Goal: Find specific page/section: Find specific page/section

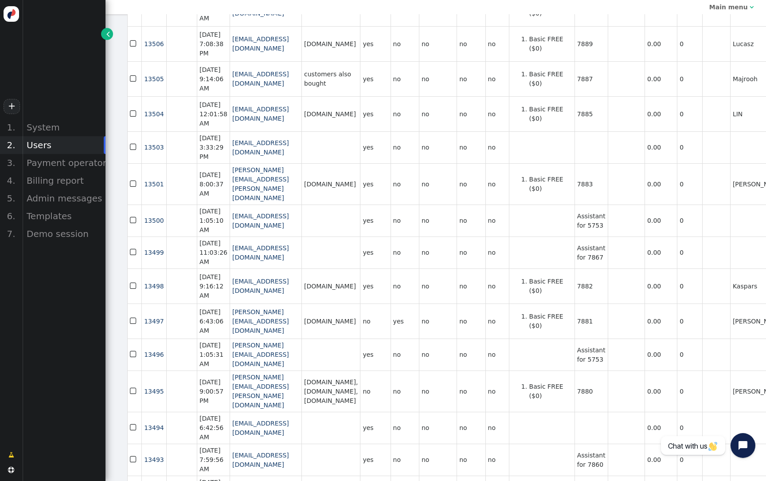
scroll to position [155, 0]
click at [608, 267] on td "Assistant for 7867" at bounding box center [591, 251] width 33 height 32
copy td "7867"
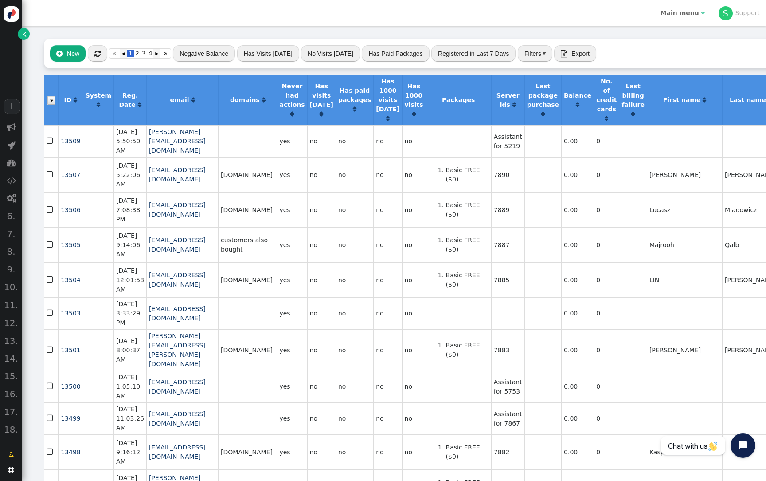
click at [26, 33] on link "" at bounding box center [24, 34] width 12 height 12
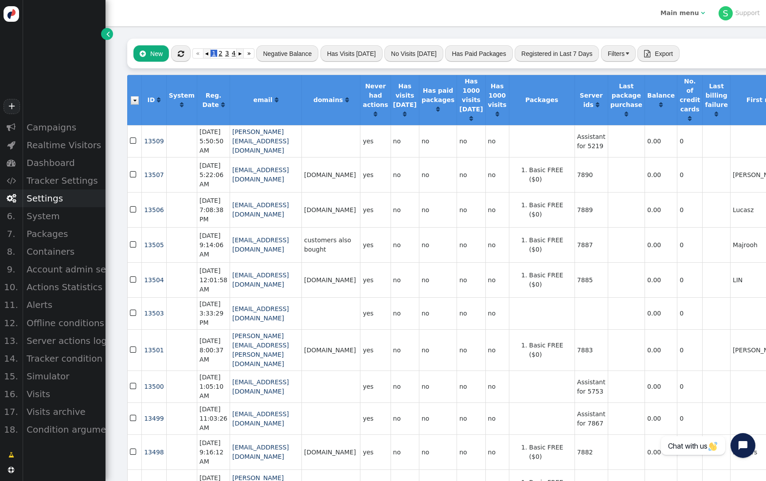
click at [69, 205] on div "Settings" at bounding box center [63, 198] width 83 height 18
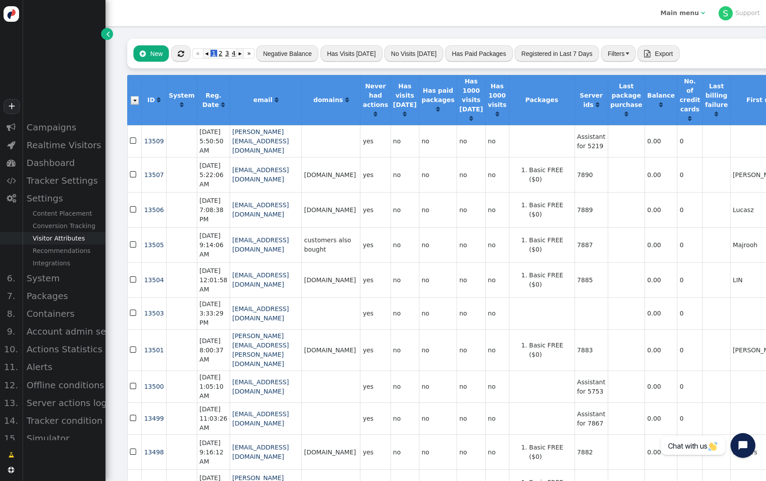
click at [75, 236] on div "Visitor Attributes" at bounding box center [63, 238] width 83 height 12
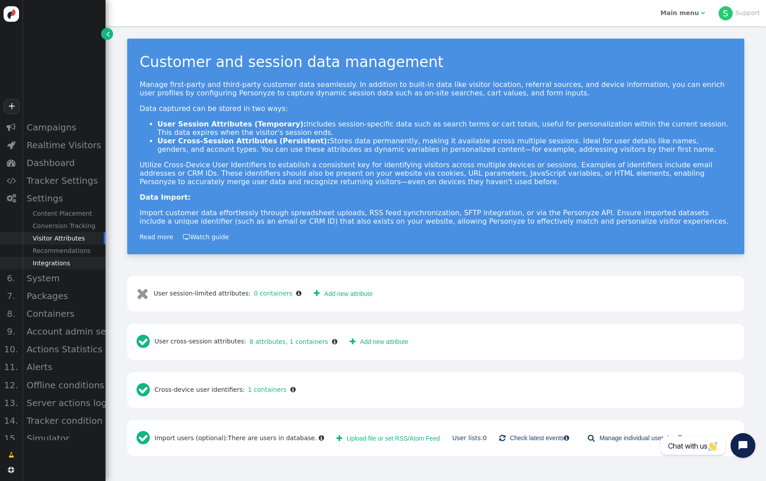
click at [69, 265] on div "Integrations" at bounding box center [63, 263] width 83 height 12
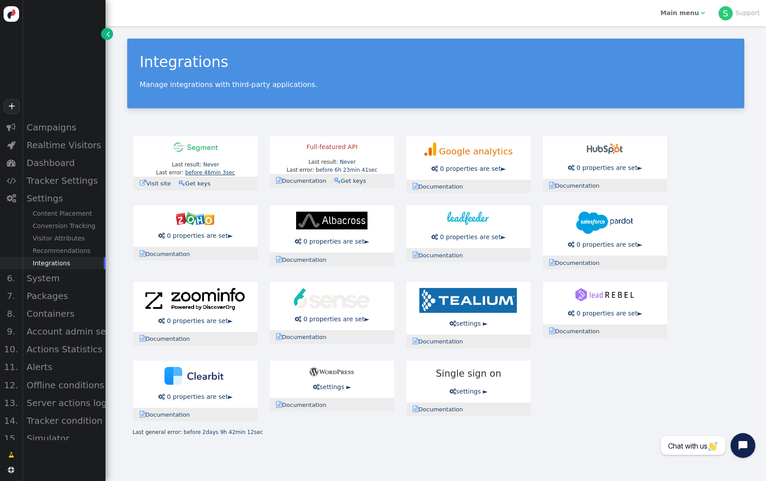
click at [226, 174] on link "before 46min 3sec" at bounding box center [210, 172] width 50 height 6
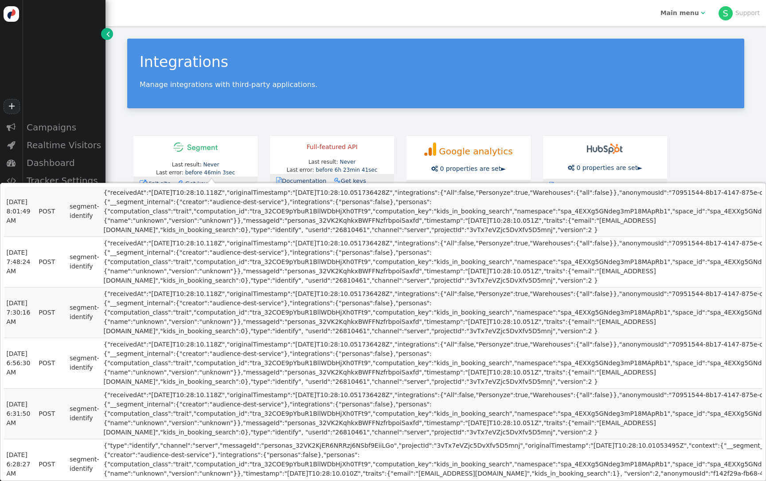
scroll to position [121, 0]
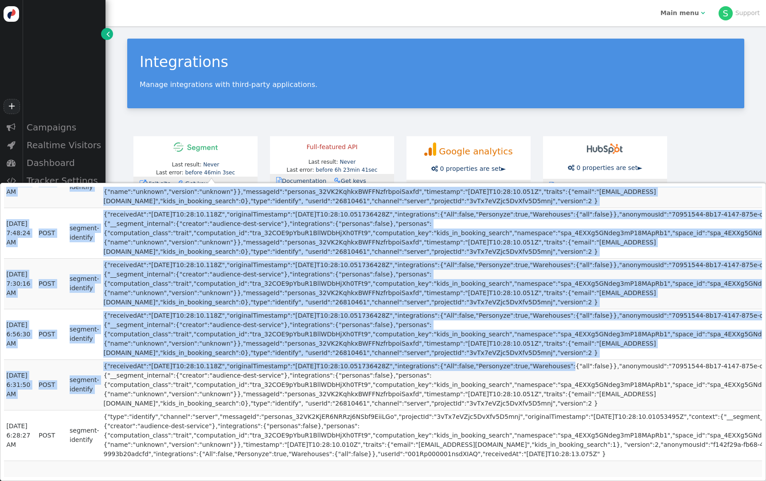
drag, startPoint x: 96, startPoint y: 214, endPoint x: 529, endPoint y: 366, distance: 458.8
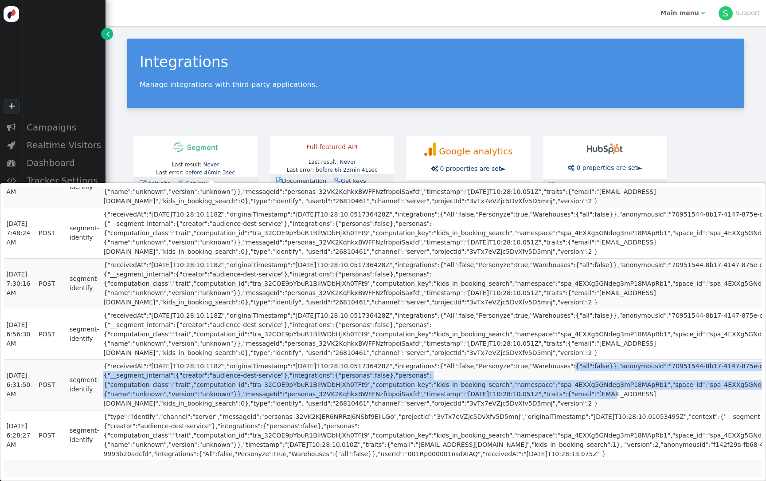
drag, startPoint x: 529, startPoint y: 366, endPoint x: 543, endPoint y: 390, distance: 27.6
click at [543, 391] on td "{"receivedAt":"[DATE]T10:28:10.118Z","originalTimestamp":"[DATE]T10:28:10.05173…" at bounding box center [478, 384] width 755 height 51
drag, startPoint x: 577, startPoint y: 455, endPoint x: 97, endPoint y: 215, distance: 536.9
copy tbody "{"receivedAt":"[DATE]T10:28:10.118Z","originalTimestamp":"[DATE]T10:28:10.05173…"
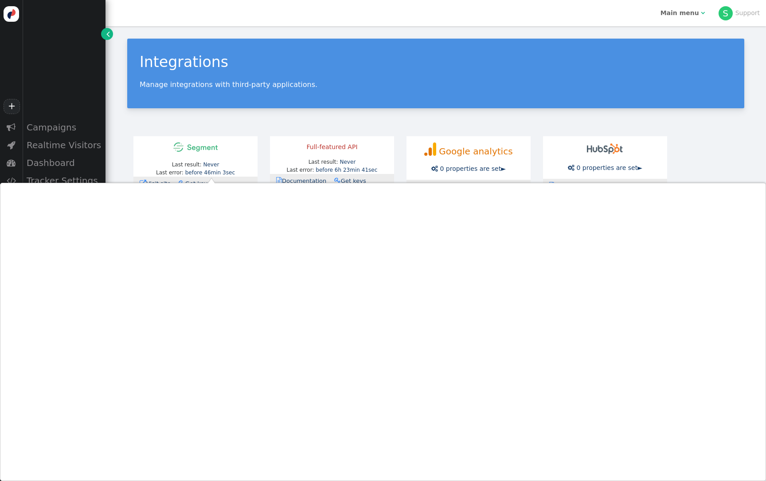
scroll to position [1064, 3]
